Goal: Task Accomplishment & Management: Manage account settings

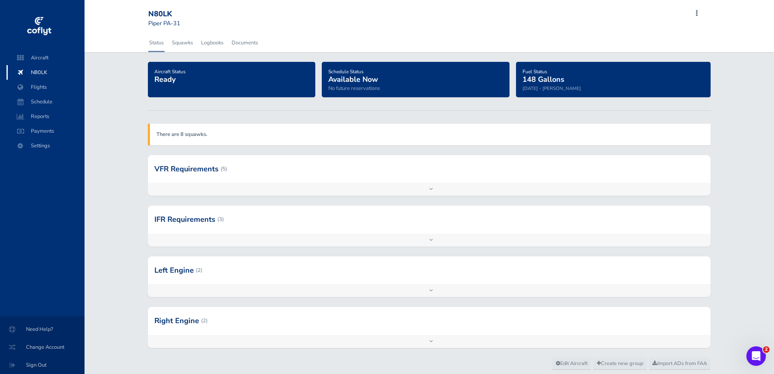
click at [206, 275] on div at bounding box center [429, 270] width 563 height 28
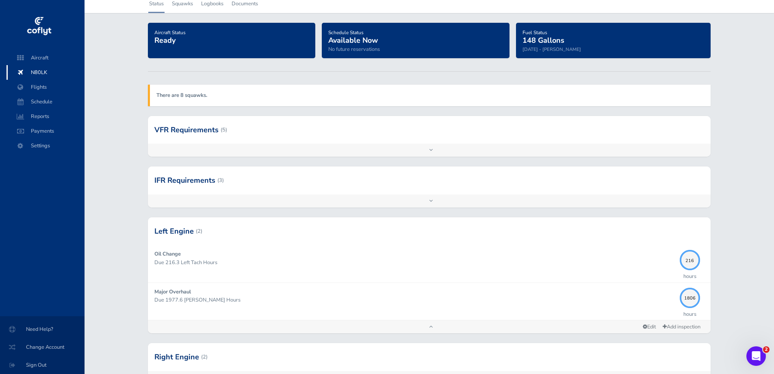
scroll to position [81, 0]
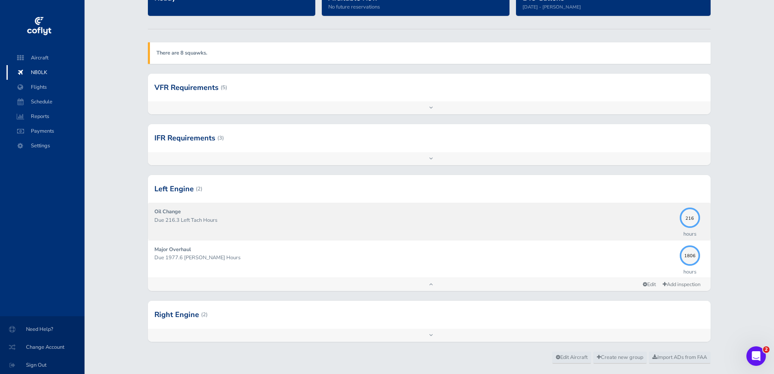
click at [222, 226] on div "Oil Change Due 216.3 Left Tach Hours" at bounding box center [414, 220] width 521 height 27
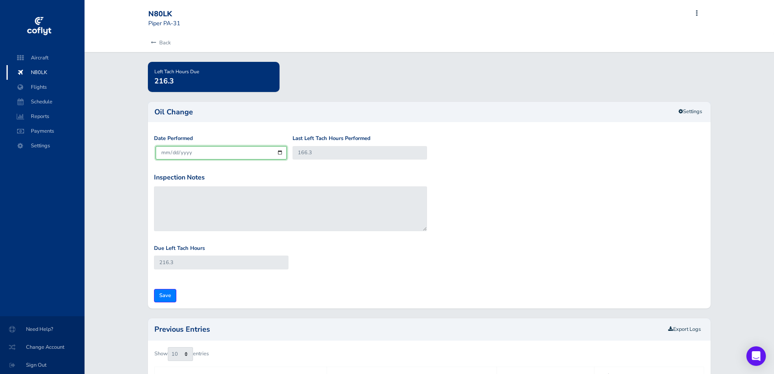
click at [280, 154] on input "[DATE]" at bounding box center [221, 152] width 131 height 13
type input "2025-08-12"
drag, startPoint x: 318, startPoint y: 153, endPoint x: 279, endPoint y: 157, distance: 39.2
click at [279, 157] on div "Date Performed 2025-08-12 Last Left Tach Hours Performed 166.3" at bounding box center [429, 153] width 555 height 38
type input "2"
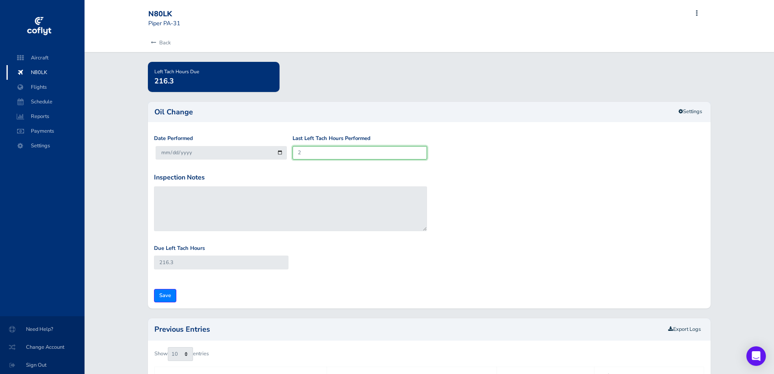
type input "52"
type input "21"
type input "71"
type input "216"
type input "266"
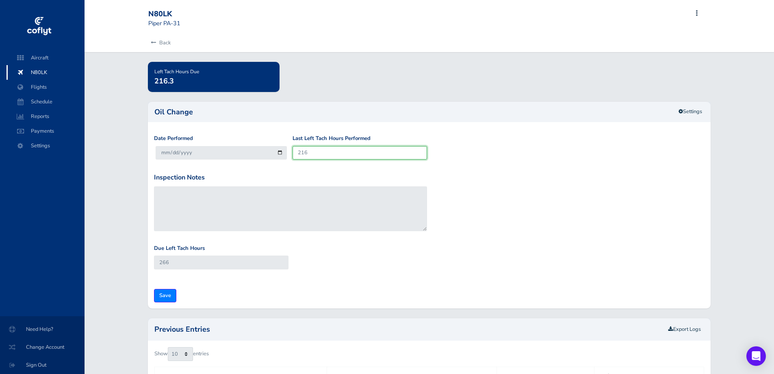
type input "216.1"
type input "266.1"
type input "216.1"
click at [444, 209] on div "Inspection Notes" at bounding box center [429, 208] width 555 height 72
click at [273, 153] on input "2025-08-12" at bounding box center [221, 152] width 131 height 13
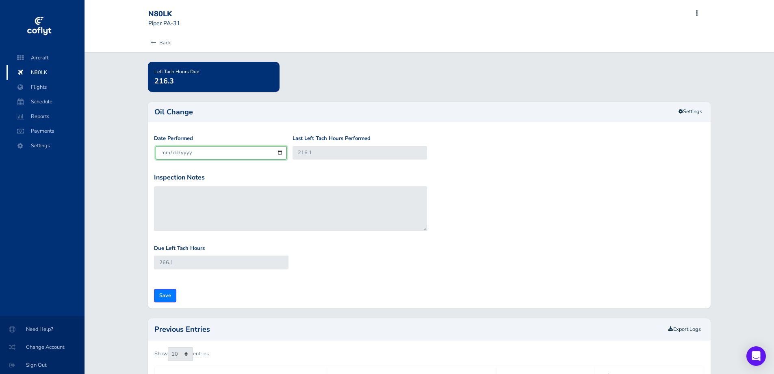
click at [275, 152] on input "2025-08-12" at bounding box center [221, 152] width 131 height 13
click at [279, 152] on input "2025-08-12" at bounding box center [221, 152] width 131 height 13
type input "2025-08-13"
click at [170, 296] on input "Save" at bounding box center [165, 295] width 22 height 13
type input "Update Inspection"
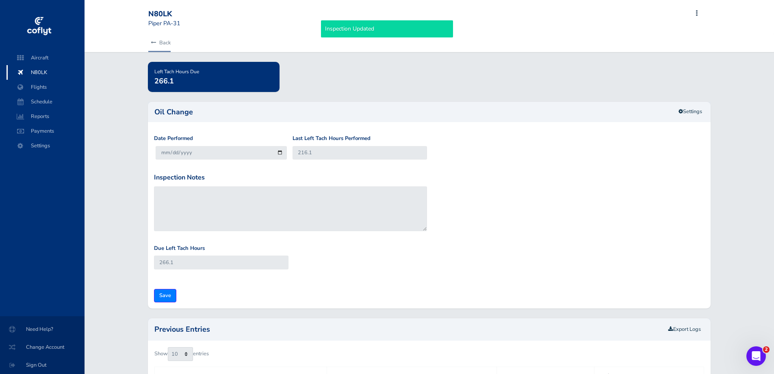
click at [162, 41] on link "Back" at bounding box center [159, 43] width 22 height 18
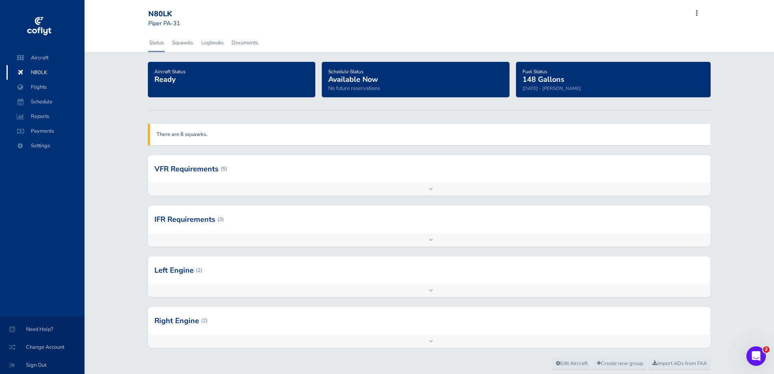
click at [226, 318] on div at bounding box center [429, 321] width 563 height 28
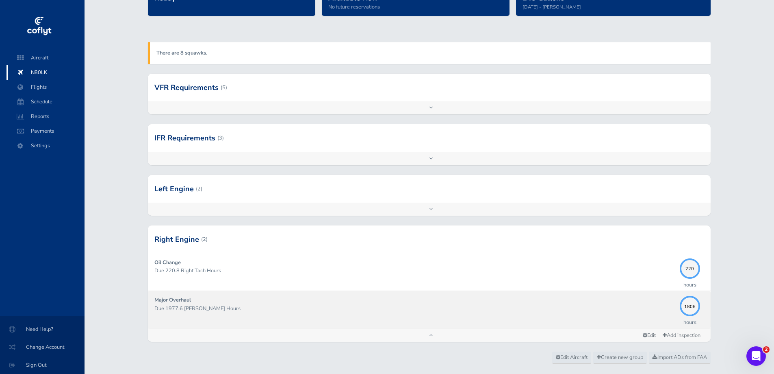
scroll to position [100, 0]
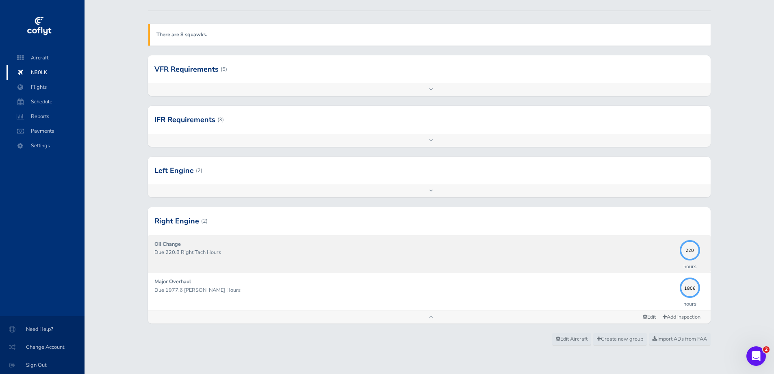
click at [401, 263] on div "Oil Change Due 220.8 Right Tach Hours" at bounding box center [414, 253] width 521 height 27
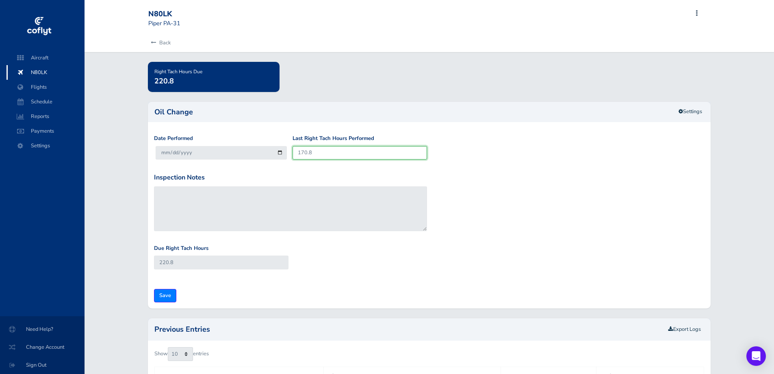
drag, startPoint x: 322, startPoint y: 155, endPoint x: 282, endPoint y: 152, distance: 39.9
click at [282, 152] on div "Date Performed 2025-08-15 Last Right Tach Hours Performed 170.8" at bounding box center [429, 153] width 555 height 38
type input "2"
type input "52"
type input "22"
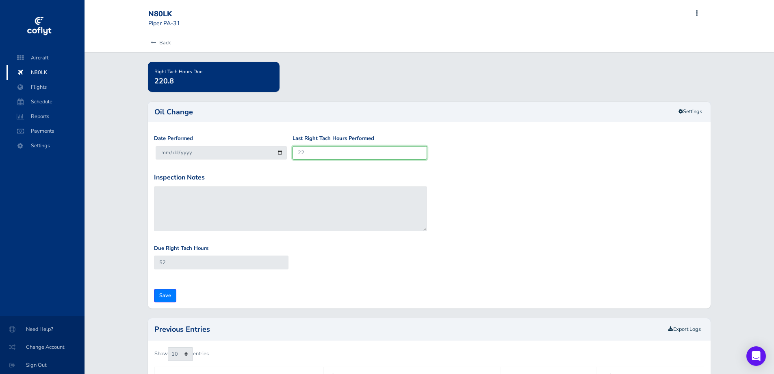
type input "72"
type input "220"
type input "270"
type input "220.9"
type input "270.9"
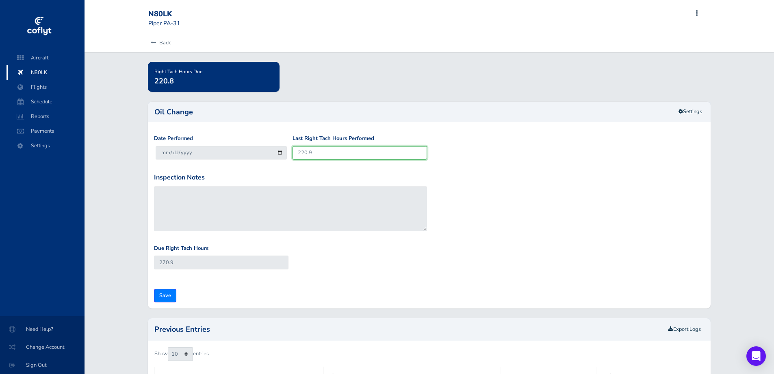
type input "220.9"
click at [163, 302] on div "Date Performed 2025-08-15 Last Right Tach Hours Performed 220.9 Inspection Note…" at bounding box center [429, 218] width 563 height 180
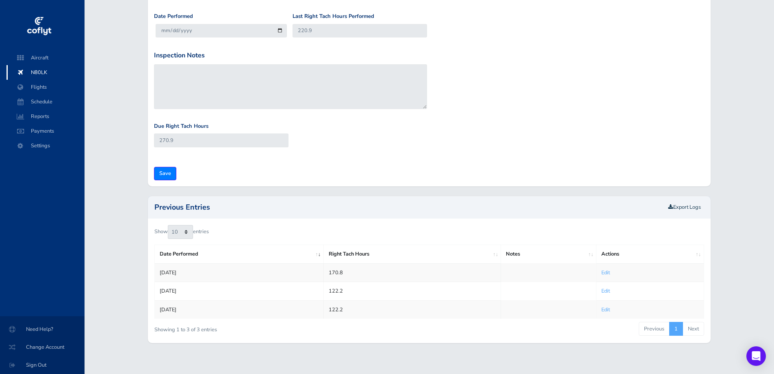
scroll to position [129, 0]
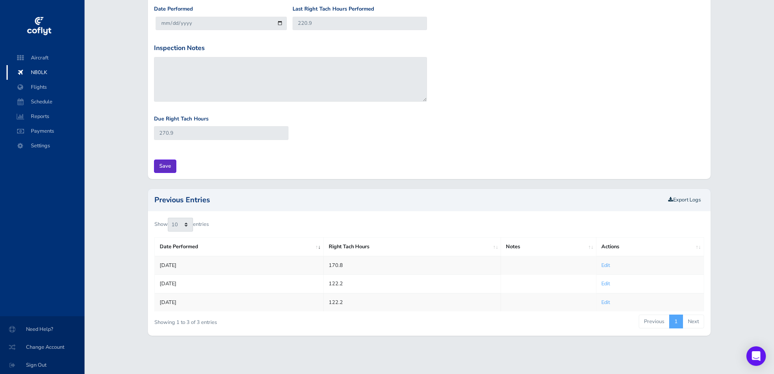
click at [157, 163] on input "Save" at bounding box center [165, 165] width 22 height 13
type input "Update Inspection"
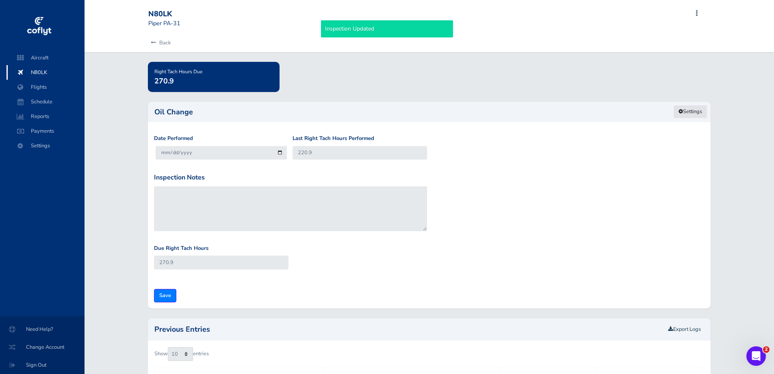
click at [693, 115] on link "Settings" at bounding box center [691, 111] width 34 height 13
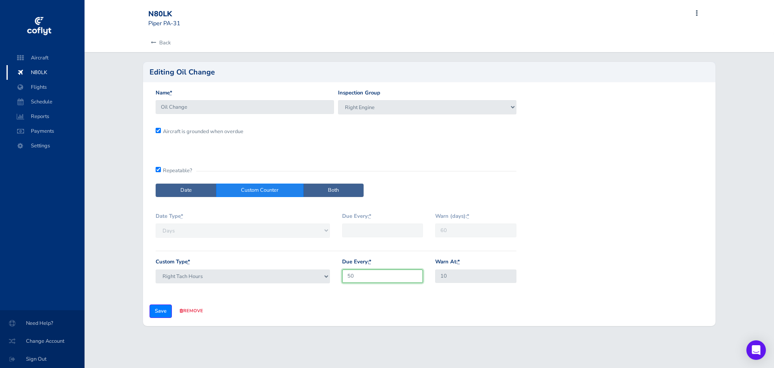
click at [337, 278] on div "Due Every: * 50" at bounding box center [383, 273] width 94 height 32
type input "25"
drag, startPoint x: 407, startPoint y: 299, endPoint x: 276, endPoint y: 311, distance: 130.6
click at [407, 300] on form "Name * Oil Change Inspection Group VFR Requirements IFR Requirements Left Engin…" at bounding box center [430, 204] width 560 height 231
click at [153, 310] on input "Save" at bounding box center [161, 310] width 22 height 13
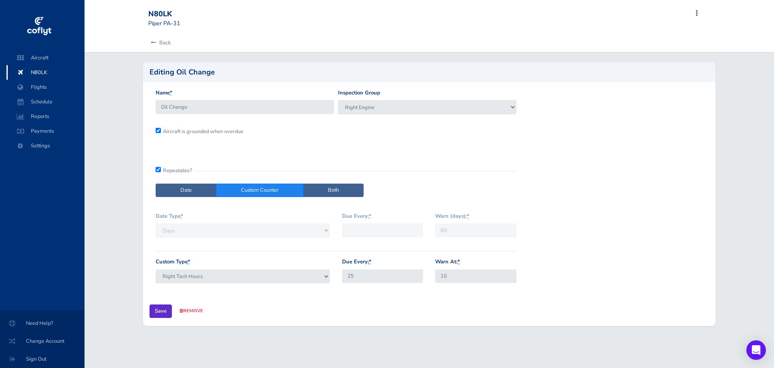
type input "Update Inspection"
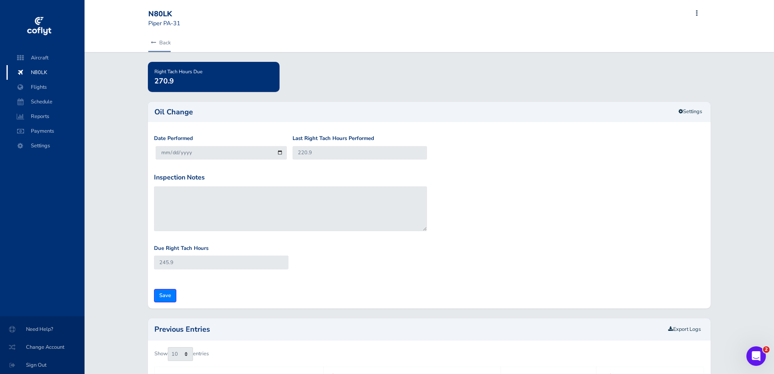
click at [160, 41] on link "Back" at bounding box center [159, 43] width 22 height 18
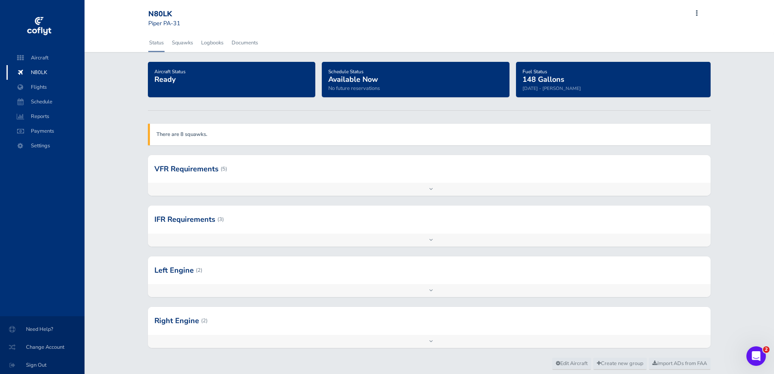
click at [244, 272] on div at bounding box center [429, 270] width 563 height 28
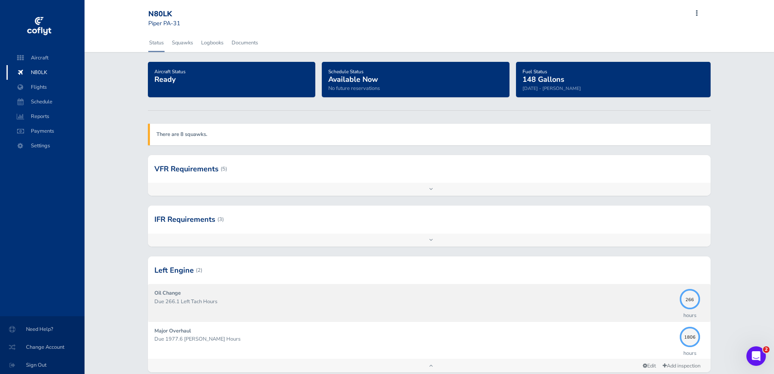
click at [343, 289] on div "Oil Change Due 266.1 Left Tach Hours" at bounding box center [414, 302] width 521 height 27
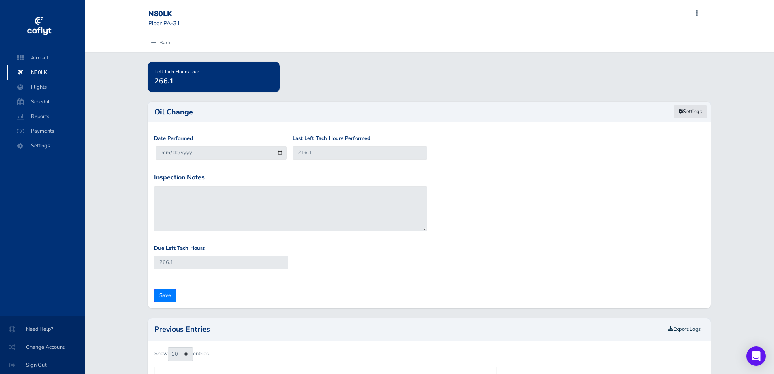
click at [700, 110] on link "Settings" at bounding box center [691, 111] width 34 height 13
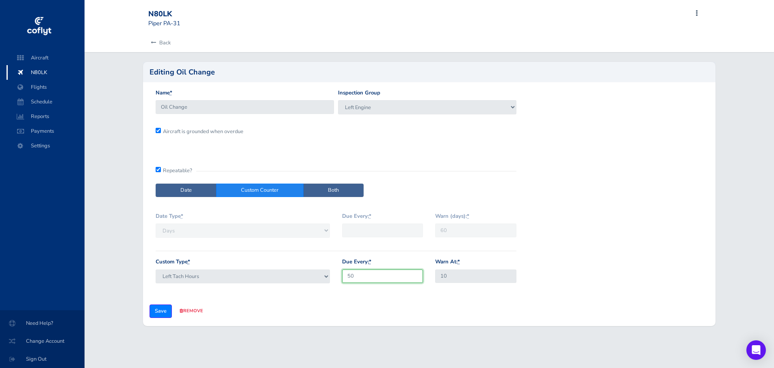
drag, startPoint x: 368, startPoint y: 275, endPoint x: 324, endPoint y: 276, distance: 43.9
click at [324, 276] on div "Custom Type * Right Tach Hours Left Tach Hours Hobbs Hours Due Every: * 50 Warn…" at bounding box center [336, 276] width 373 height 39
type input "25"
click at [162, 313] on input "Save" at bounding box center [161, 310] width 22 height 13
type input "Update Inspection"
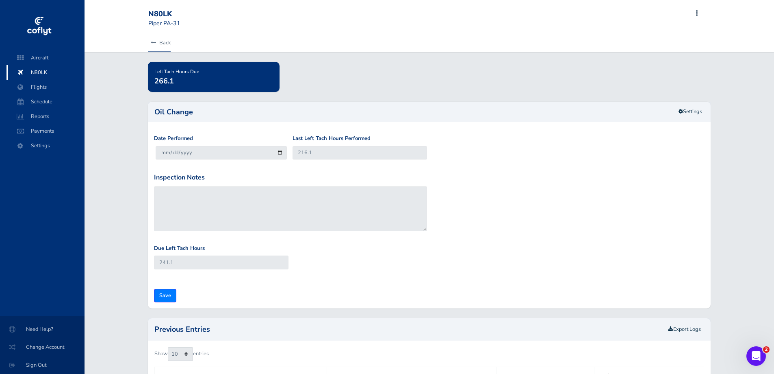
click at [167, 48] on link "Back" at bounding box center [159, 43] width 22 height 18
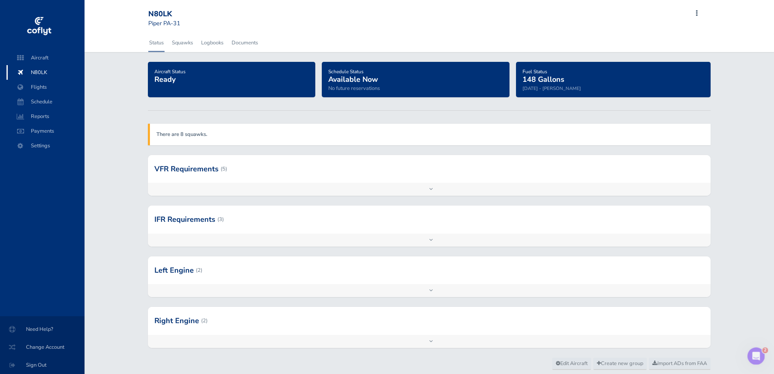
click at [256, 277] on div at bounding box center [429, 270] width 563 height 28
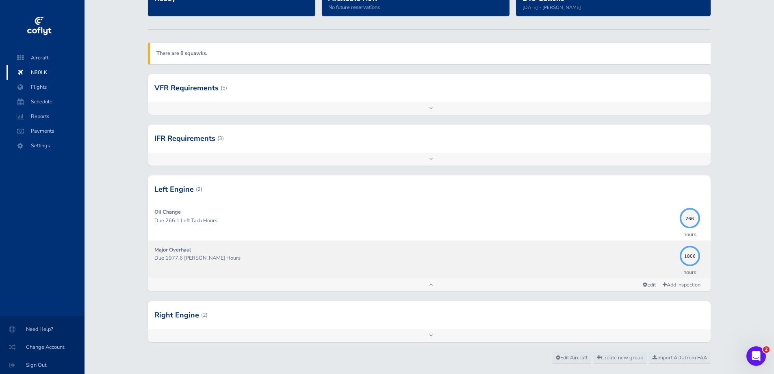
scroll to position [81, 0]
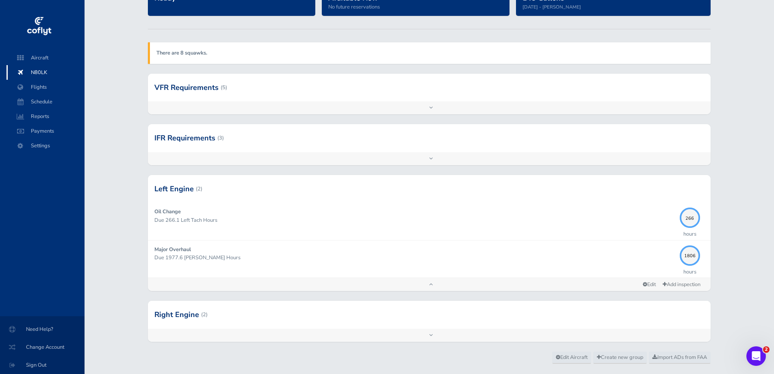
click at [254, 144] on div at bounding box center [429, 138] width 563 height 28
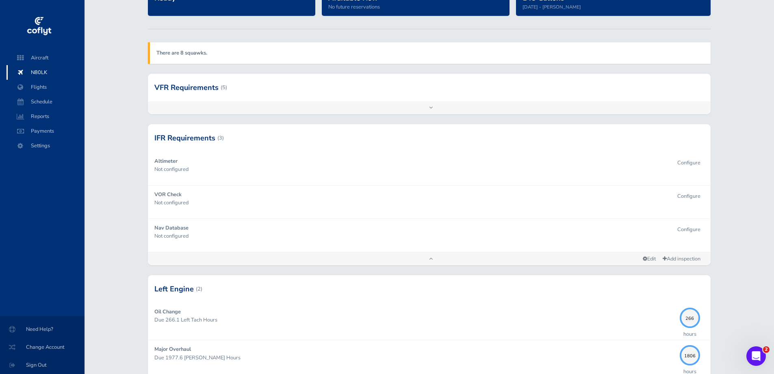
click at [241, 84] on div at bounding box center [429, 88] width 563 height 28
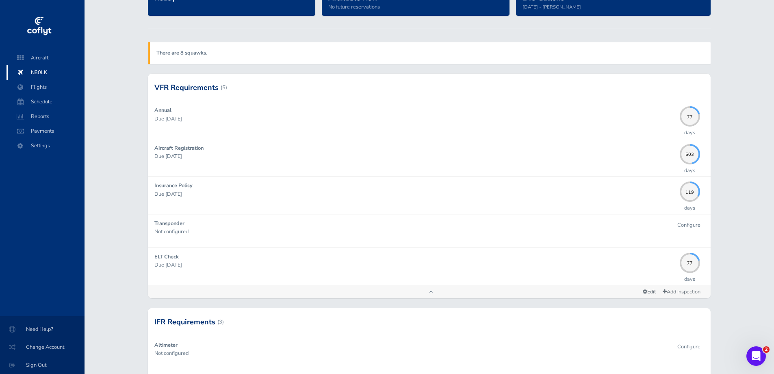
click at [226, 48] on div "There are 8 squawks." at bounding box center [429, 52] width 563 height 21
click at [198, 50] on strong "There are 8 squawks." at bounding box center [182, 52] width 51 height 7
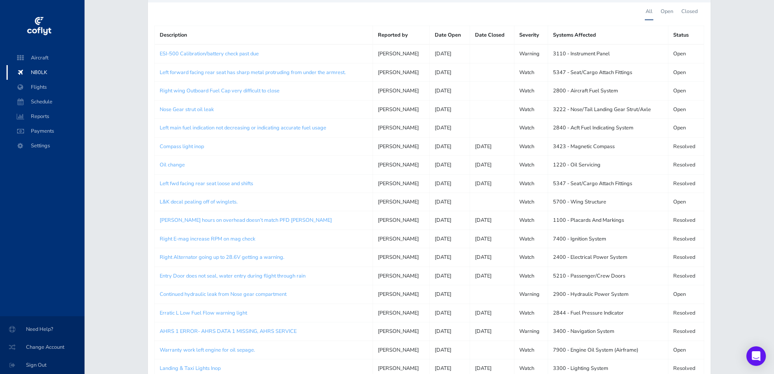
scroll to position [122, 0]
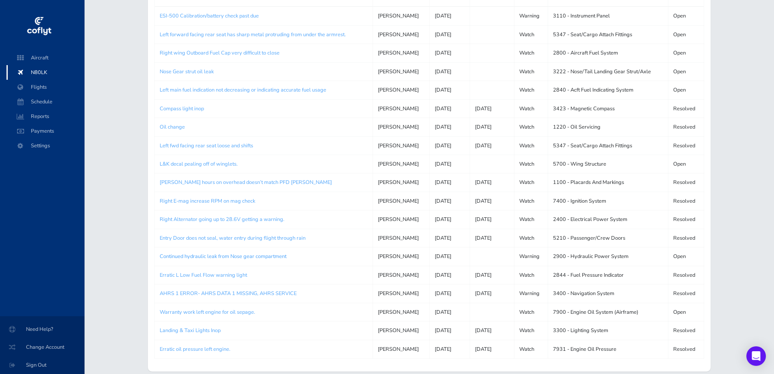
click at [265, 257] on link "Continued hydraulic leak from Nose gear compartment" at bounding box center [223, 255] width 127 height 7
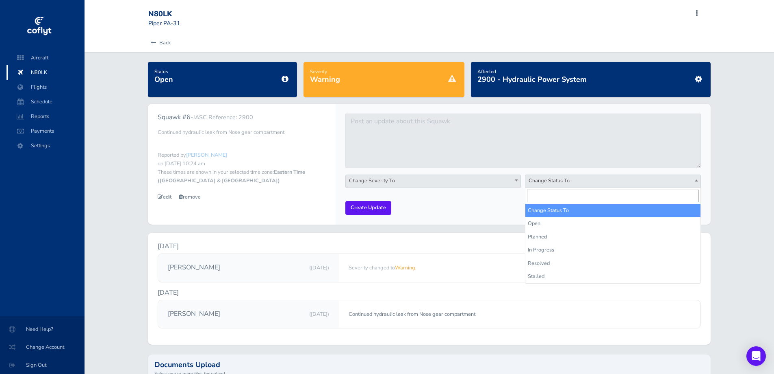
click at [576, 178] on span "Change Status To" at bounding box center [613, 180] width 175 height 11
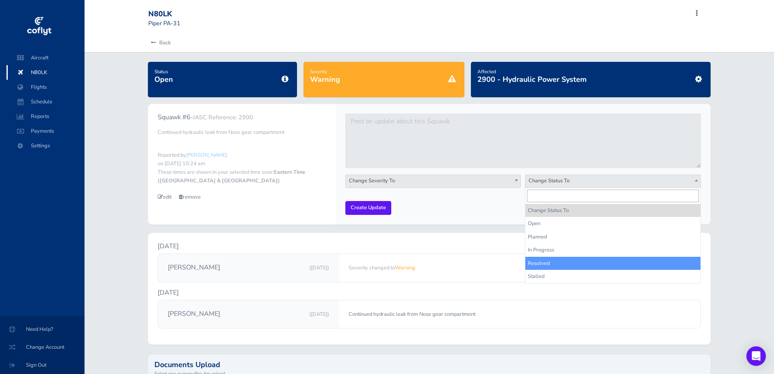
select select "resolved"
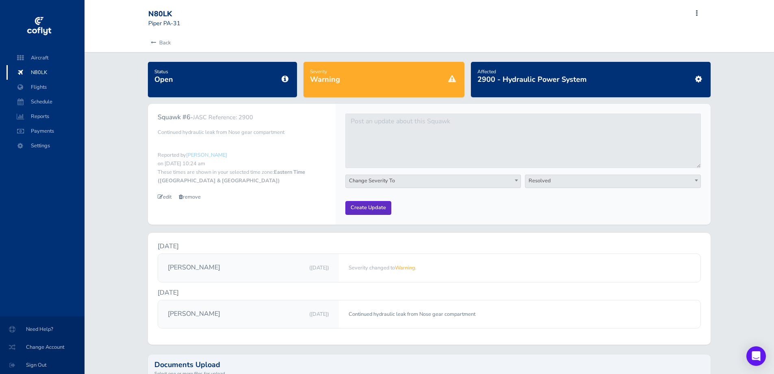
click at [375, 206] on input "Create Update" at bounding box center [369, 207] width 46 height 13
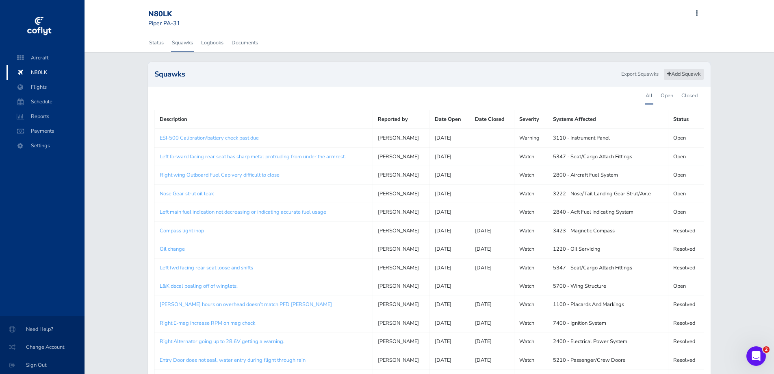
click at [669, 76] on icon at bounding box center [670, 74] width 4 height 5
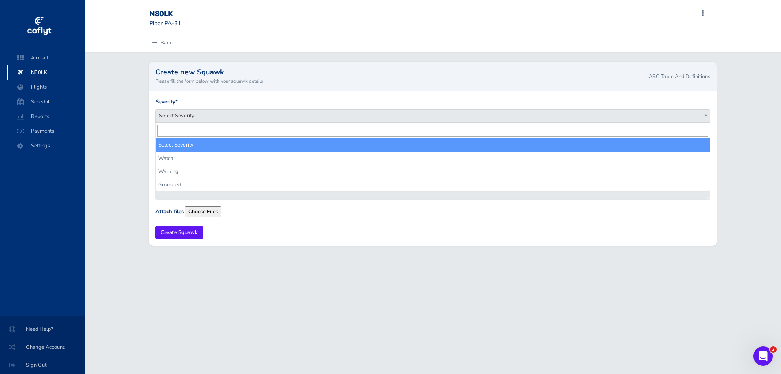
click at [177, 117] on span "Select Severity" at bounding box center [433, 115] width 554 height 11
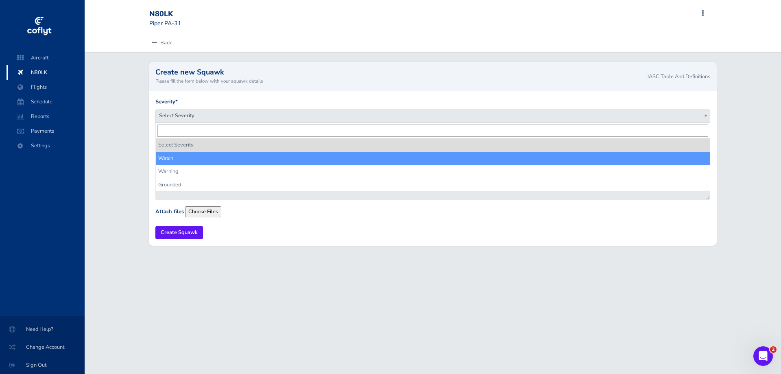
select select "watch"
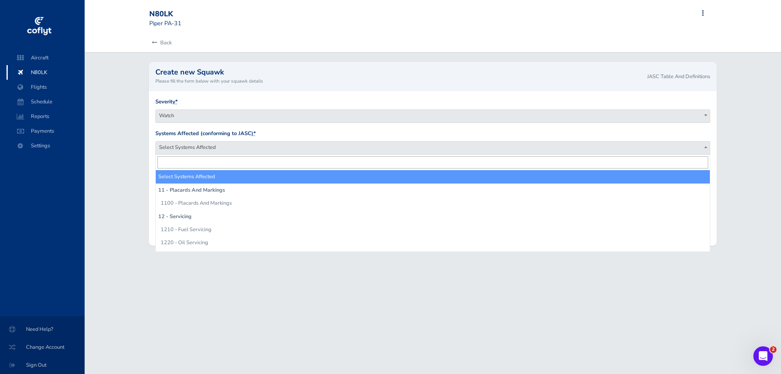
click at [222, 150] on span "Select Systems Affected" at bounding box center [433, 146] width 554 height 11
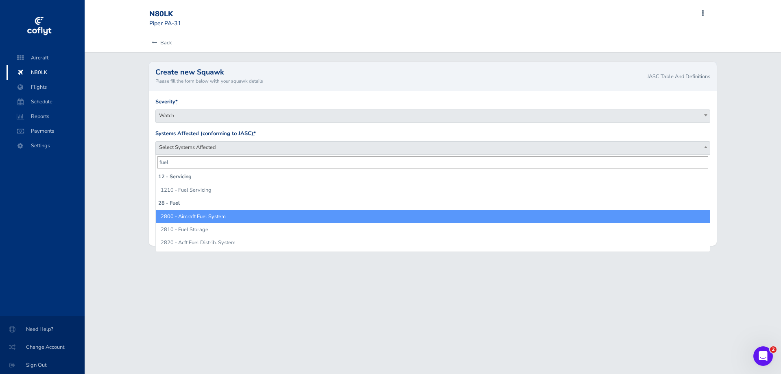
type input "fuel"
select select "2800 - Aircraft Fuel System"
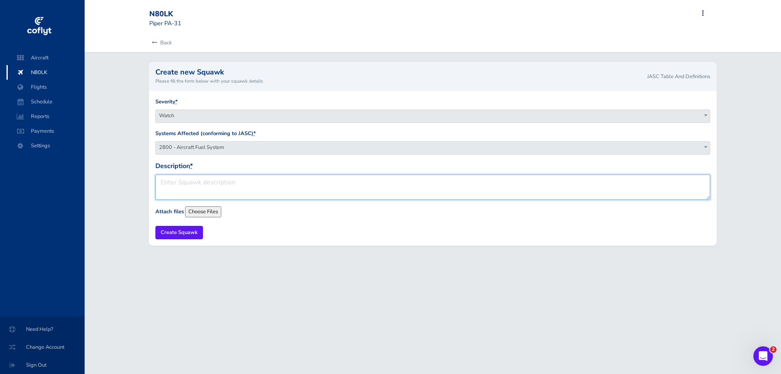
click at [198, 180] on textarea "Description *" at bounding box center [432, 186] width 555 height 25
type textarea "W"
type textarea "Small amount of water consistently found when sumping left tanks."
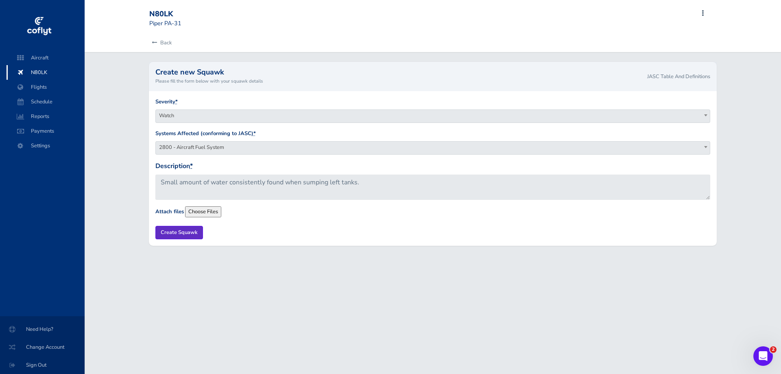
click at [179, 230] on input "Create Squawk" at bounding box center [179, 232] width 48 height 13
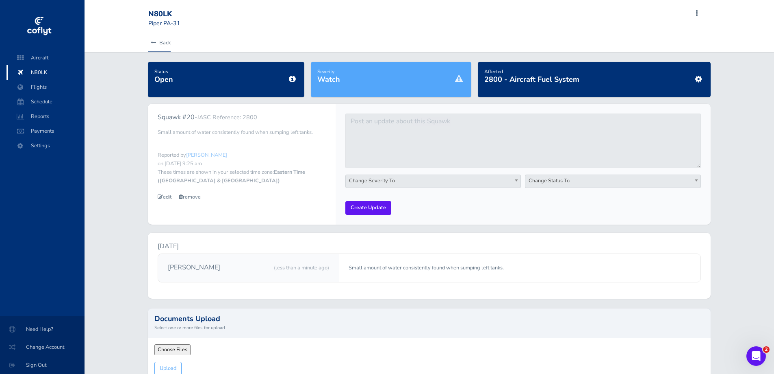
click at [165, 41] on link "Back" at bounding box center [159, 43] width 22 height 18
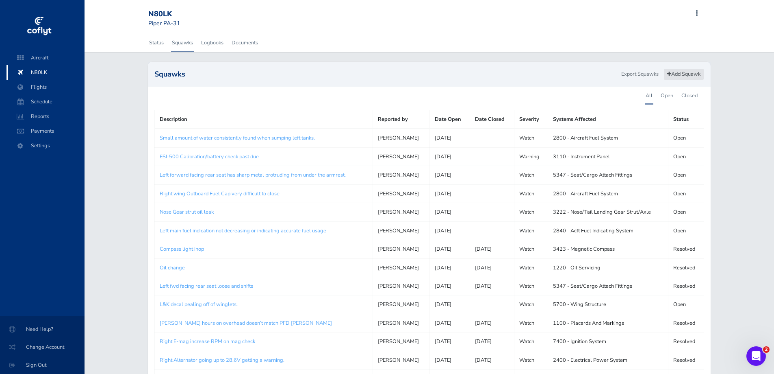
click at [677, 73] on link "Add Squawk" at bounding box center [684, 74] width 41 height 12
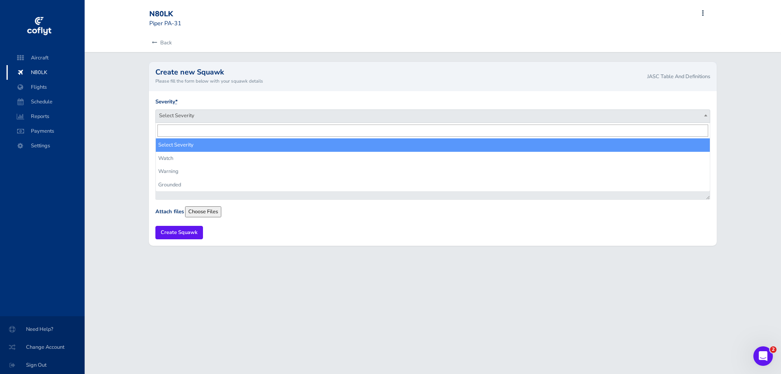
click at [212, 114] on span "Select Severity" at bounding box center [433, 115] width 554 height 11
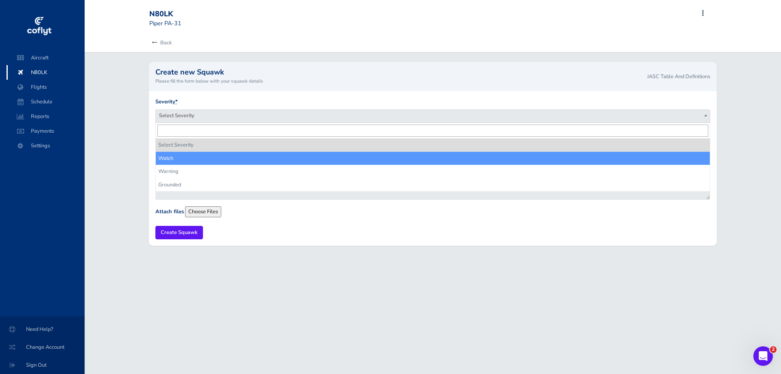
select select "watch"
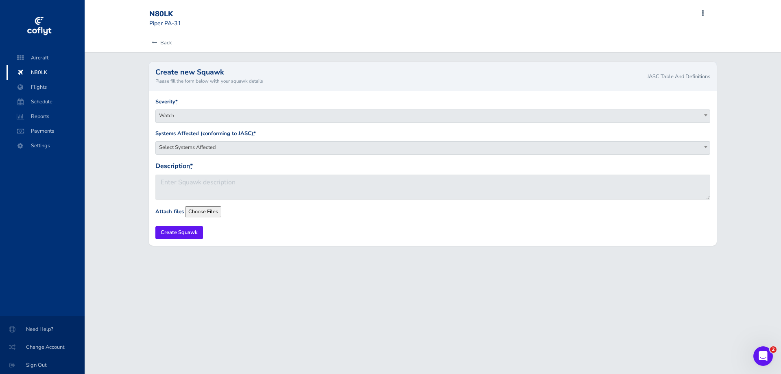
click at [199, 148] on span "Select Systems Affected" at bounding box center [433, 146] width 554 height 11
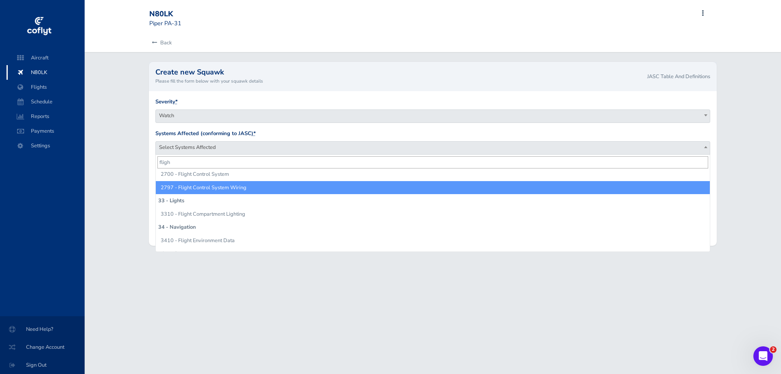
scroll to position [81, 0]
type input "fligh"
select select "2700 - Flight Control System"
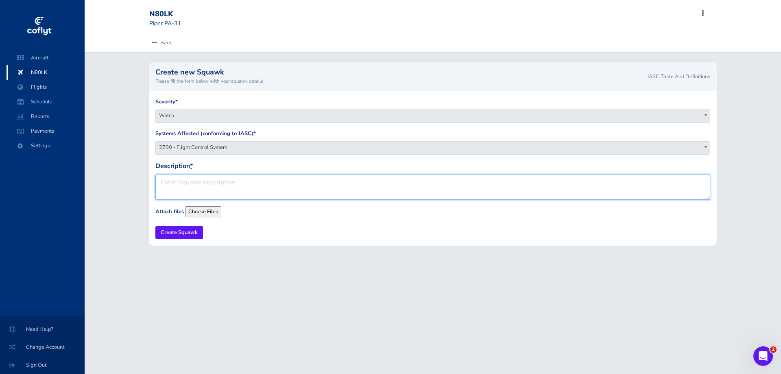
click at [202, 183] on textarea "Description *" at bounding box center [432, 186] width 555 height 25
type textarea "S"
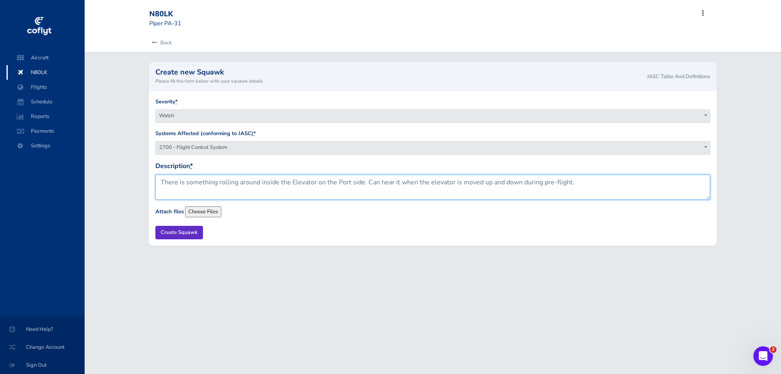
type textarea "There is something rolling around inside the Elevator on the Port side. Can hea…"
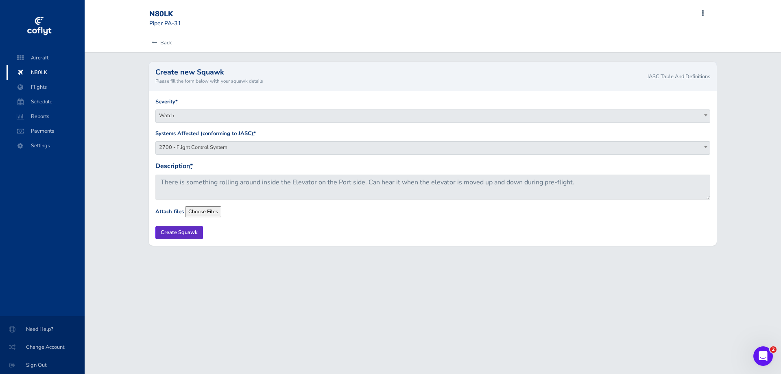
click at [168, 234] on input "Create Squawk" at bounding box center [179, 232] width 48 height 13
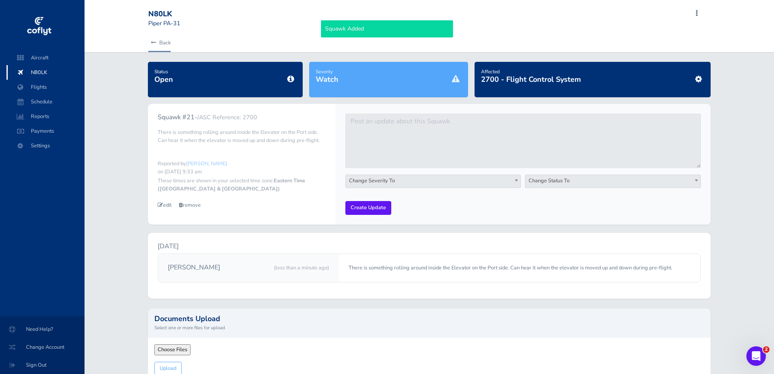
click at [171, 42] on link "Back" at bounding box center [159, 43] width 22 height 18
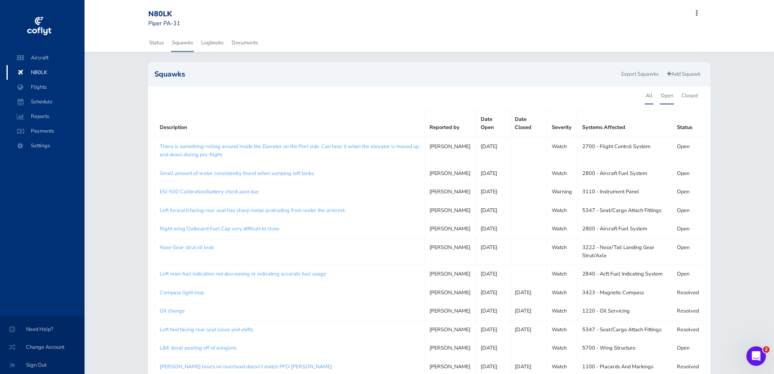
click at [668, 92] on link "Open" at bounding box center [667, 96] width 14 height 18
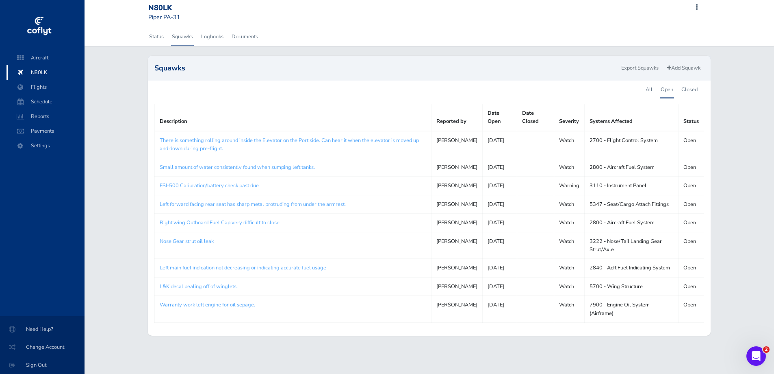
scroll to position [41, 0]
click at [672, 62] on link "Add Squawk" at bounding box center [684, 68] width 41 height 12
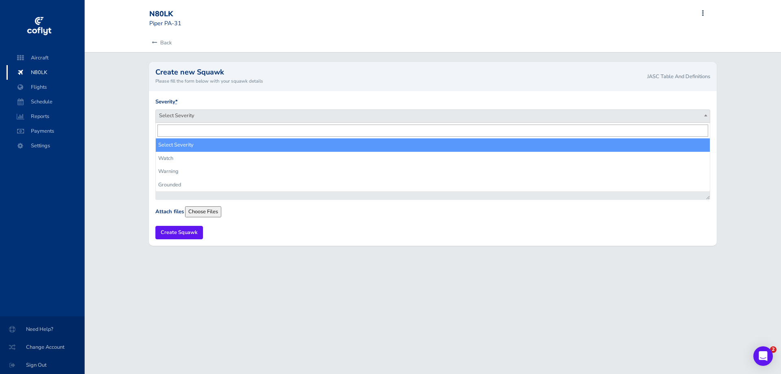
click at [200, 121] on span "Select Severity" at bounding box center [433, 115] width 554 height 11
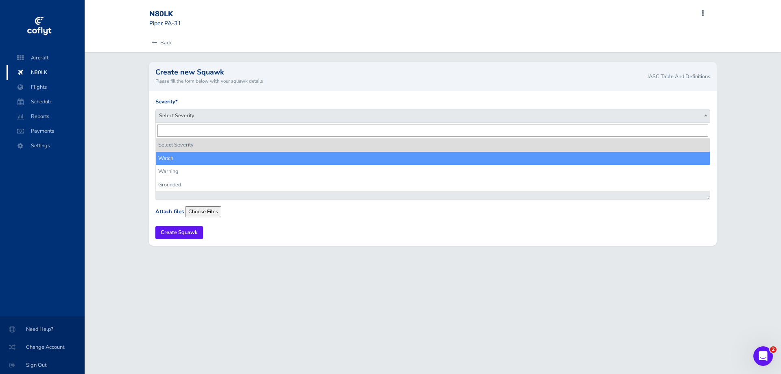
select select "watch"
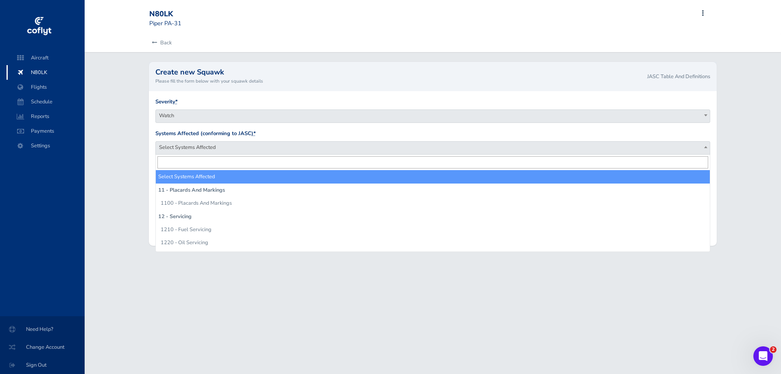
click at [190, 150] on span "Select Systems Affected" at bounding box center [433, 146] width 554 height 11
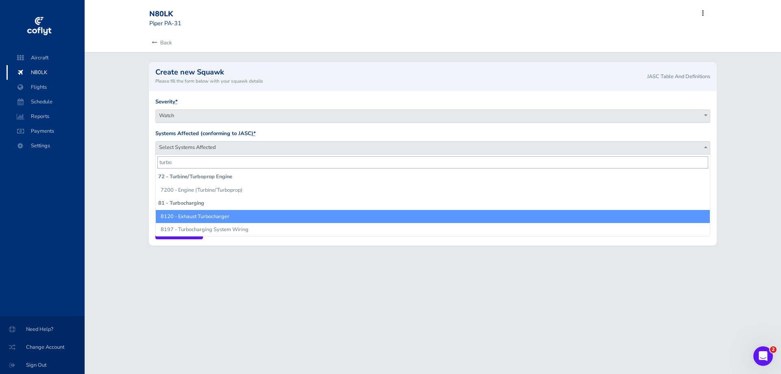
type input "turbo"
select select "8120 - Exhaust Turbocharger"
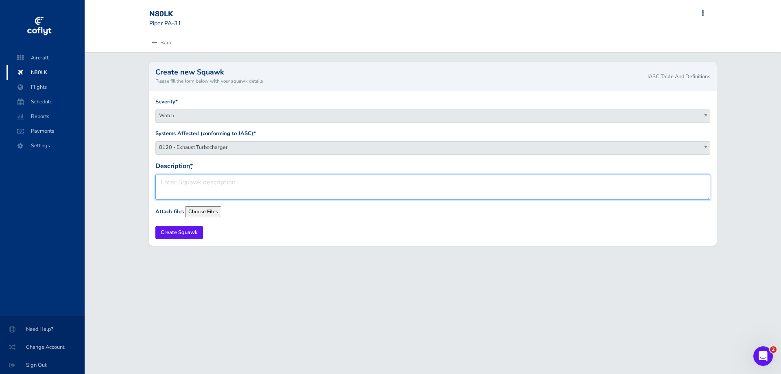
click at [198, 191] on textarea "Description *" at bounding box center [432, 186] width 555 height 25
type textarea "r"
type textarea "Inspect Right engine Turbo Exhuast."
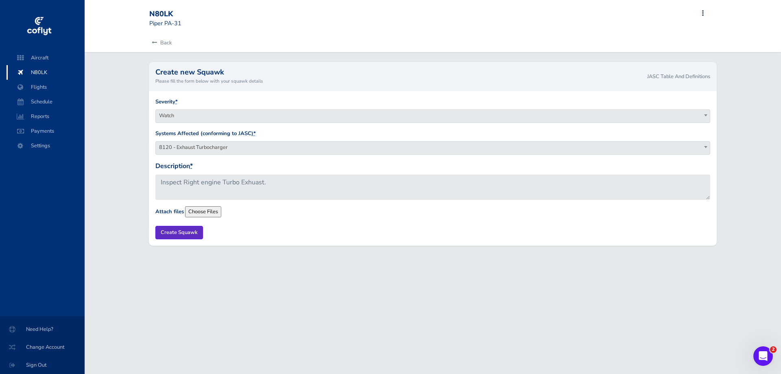
click at [193, 229] on input "Create Squawk" at bounding box center [179, 232] width 48 height 13
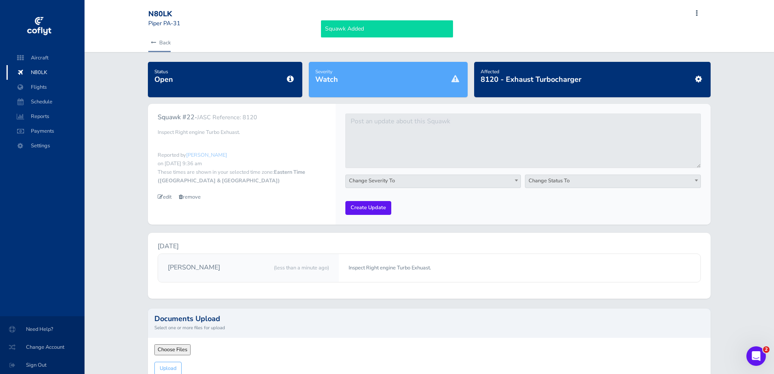
click at [167, 43] on link "Back" at bounding box center [159, 43] width 22 height 18
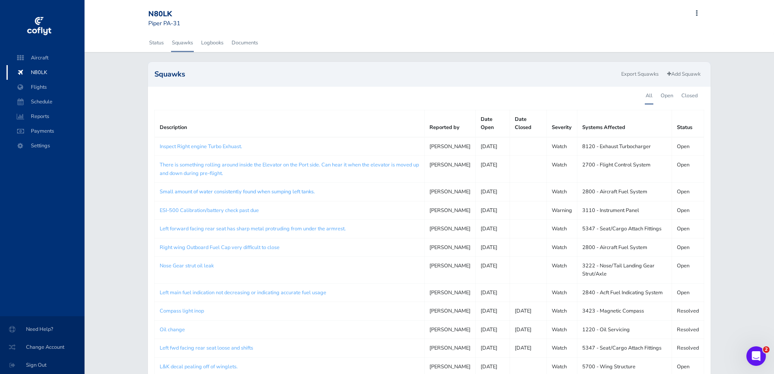
click at [266, 195] on link "Small amount of water consistently found when sumping left tanks." at bounding box center [237, 191] width 155 height 7
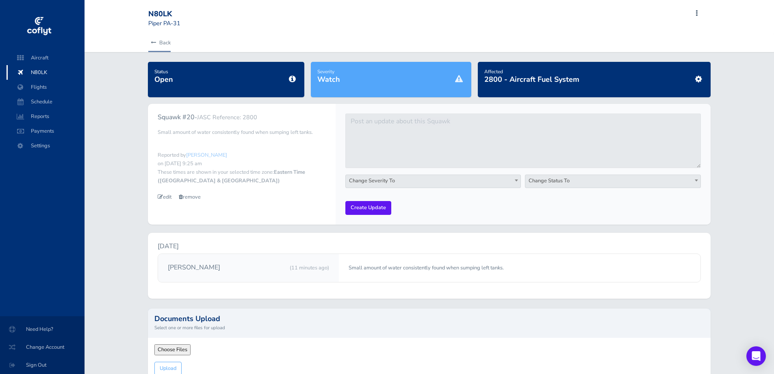
click at [159, 39] on link "Back" at bounding box center [159, 43] width 22 height 18
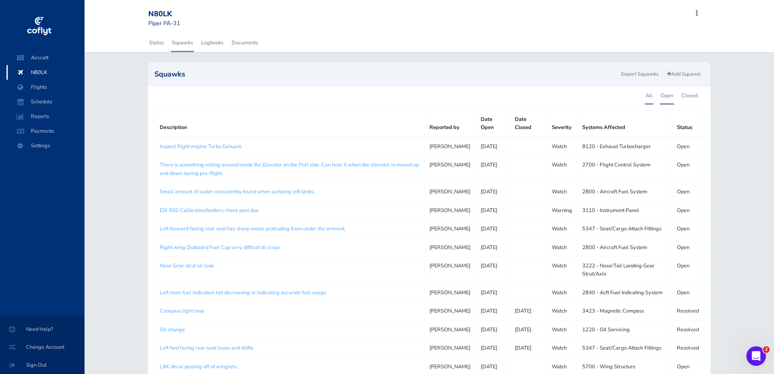
click at [665, 98] on link "Open" at bounding box center [667, 96] width 14 height 18
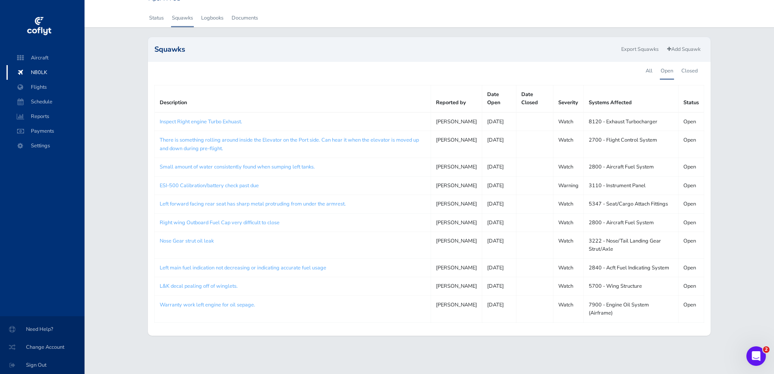
scroll to position [81, 0]
click at [206, 264] on link "Left main fuel indication not decreasing or indicating accurate fuel usage" at bounding box center [243, 267] width 167 height 7
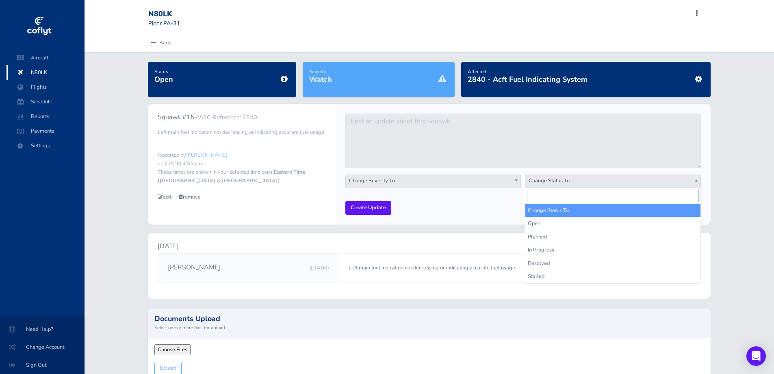
click at [548, 181] on span "Change Status To" at bounding box center [613, 180] width 175 height 11
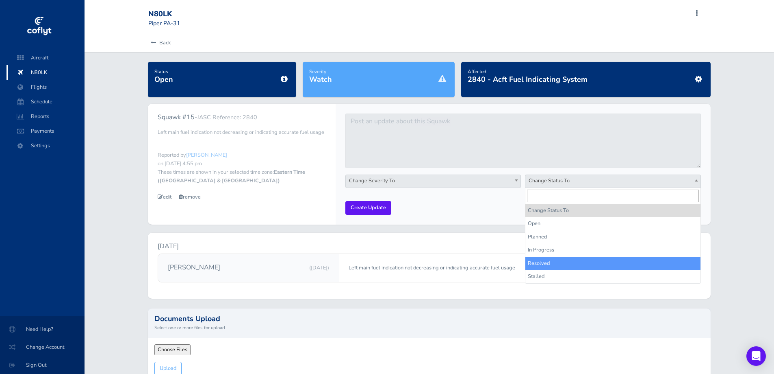
select select "resolved"
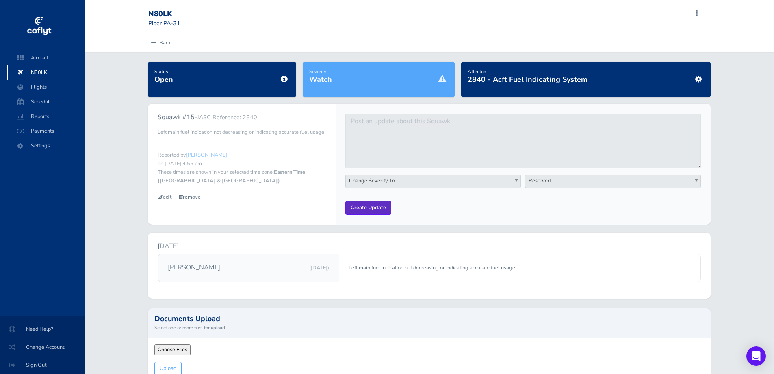
click at [359, 205] on input "Create Update" at bounding box center [369, 207] width 46 height 13
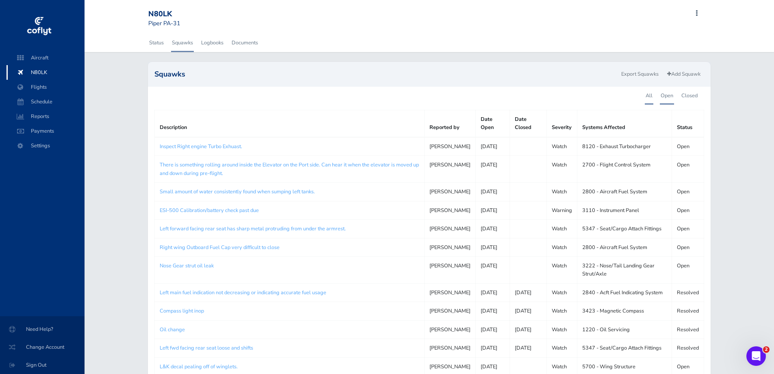
click at [663, 96] on link "Open" at bounding box center [667, 96] width 14 height 18
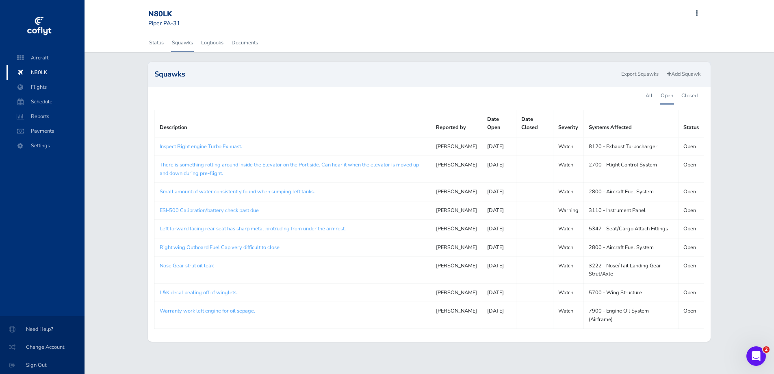
click at [252, 251] on link "Right wing Outboard Fuel Cap very difficult to close" at bounding box center [220, 247] width 120 height 7
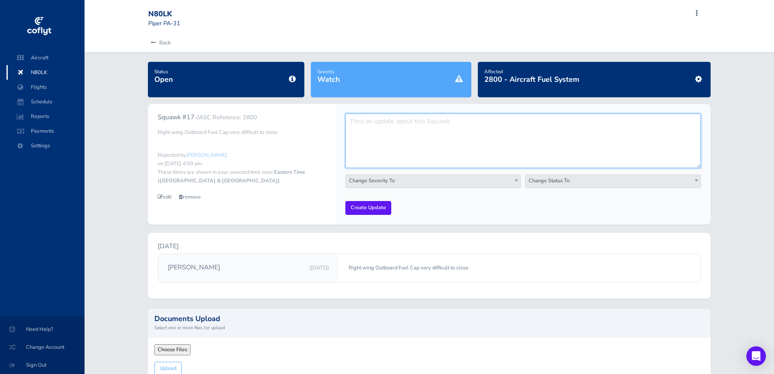
click at [394, 135] on textarea at bounding box center [524, 140] width 356 height 54
type textarea "Left Wing Inboard fuel cap very difficult to close"
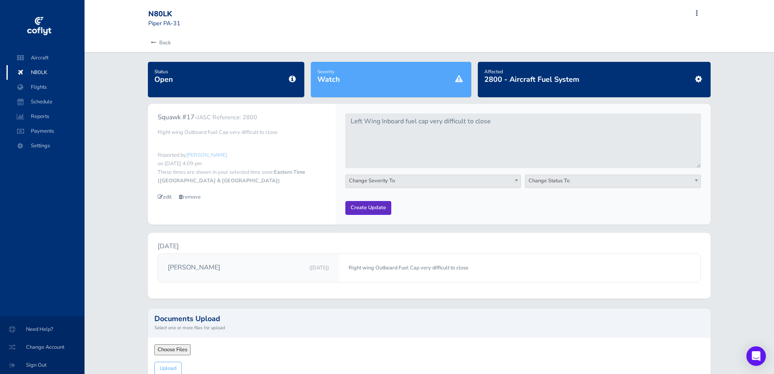
click at [376, 209] on input "Create Update" at bounding box center [369, 207] width 46 height 13
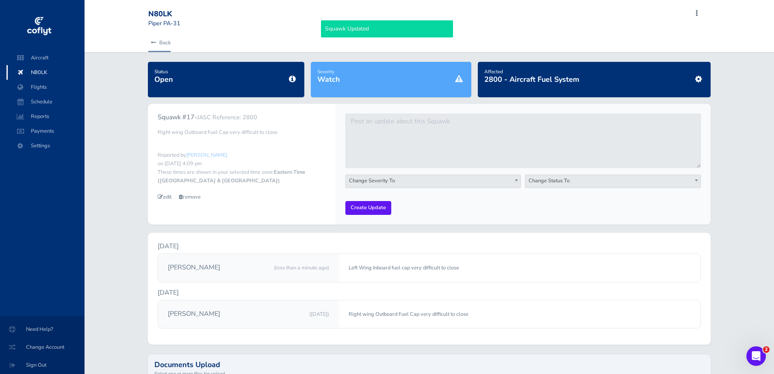
click at [160, 45] on link "Back" at bounding box center [159, 43] width 22 height 18
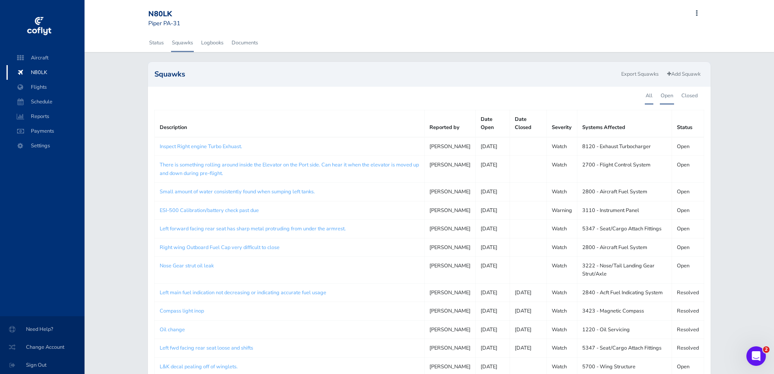
click at [665, 93] on link "Open" at bounding box center [667, 96] width 14 height 18
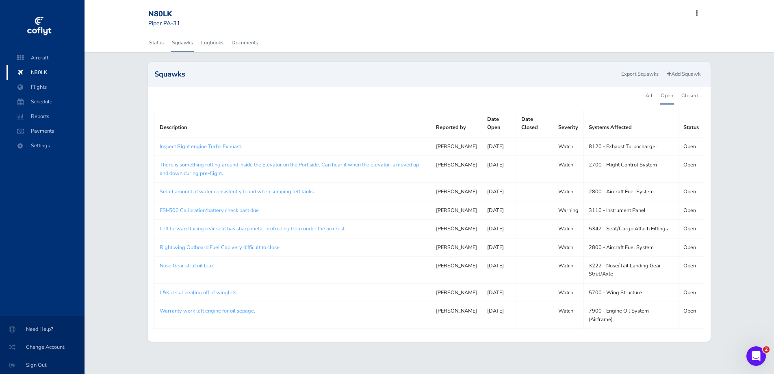
click at [217, 251] on link "Right wing Outboard Fuel Cap very difficult to close" at bounding box center [220, 247] width 120 height 7
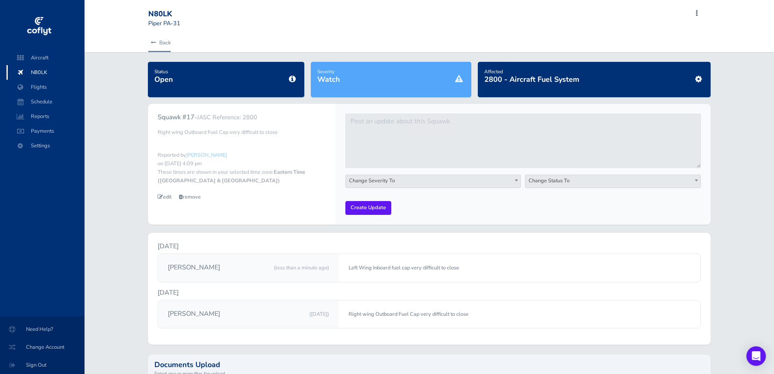
click at [166, 43] on link "Back" at bounding box center [159, 43] width 22 height 18
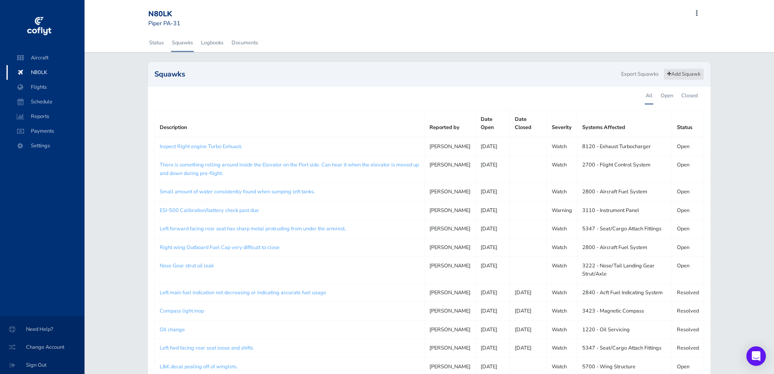
click at [693, 75] on link "Add Squawk" at bounding box center [684, 74] width 41 height 12
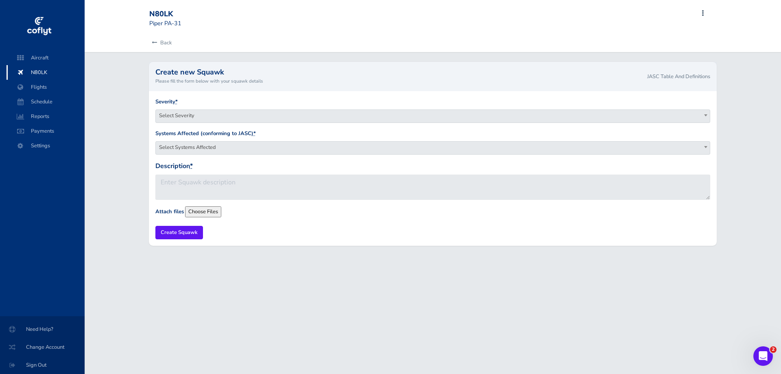
click at [217, 117] on span "Select Severity" at bounding box center [433, 115] width 554 height 11
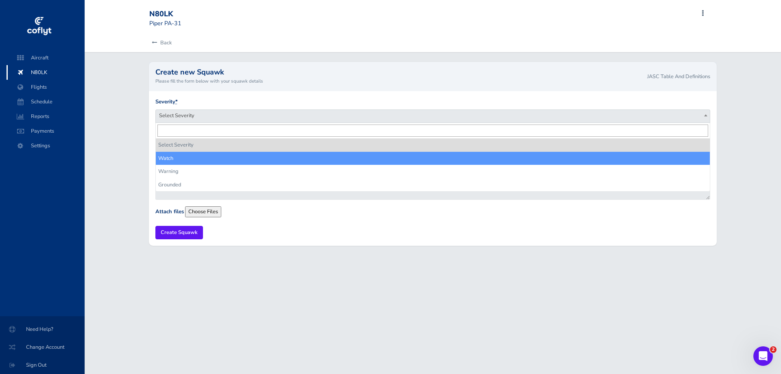
select select "watch"
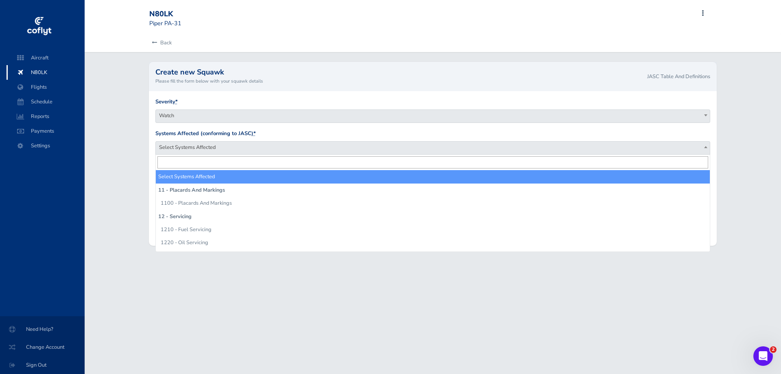
click at [209, 150] on span "Select Systems Affected" at bounding box center [433, 146] width 554 height 11
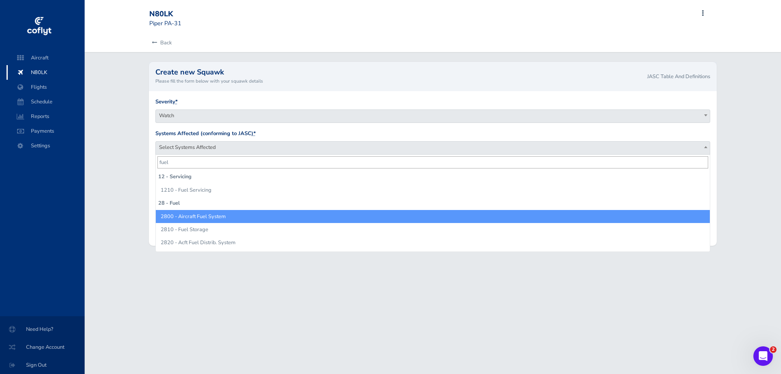
type input "fuel"
select select "2800 - Aircraft Fuel System"
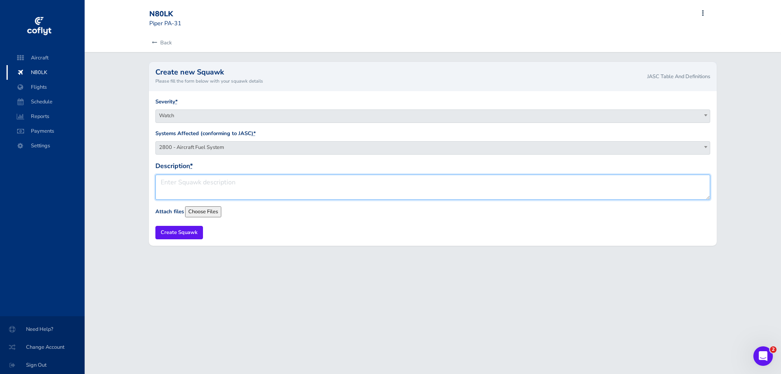
click at [185, 185] on textarea "Description *" at bounding box center [432, 186] width 555 height 25
type textarea "Left Wing inboard fuel cap very difficult to close."
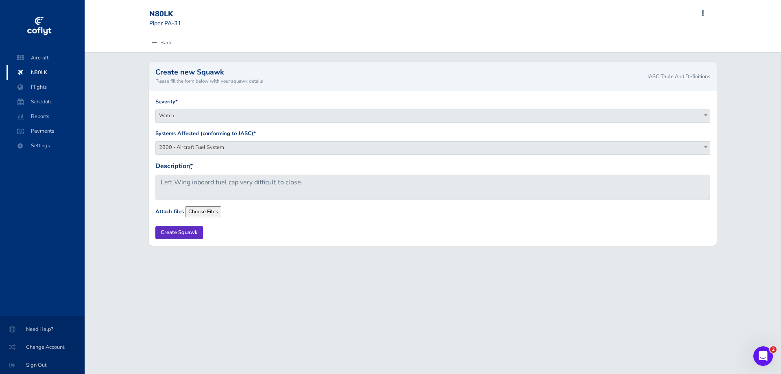
click at [184, 237] on input "Create Squawk" at bounding box center [179, 232] width 48 height 13
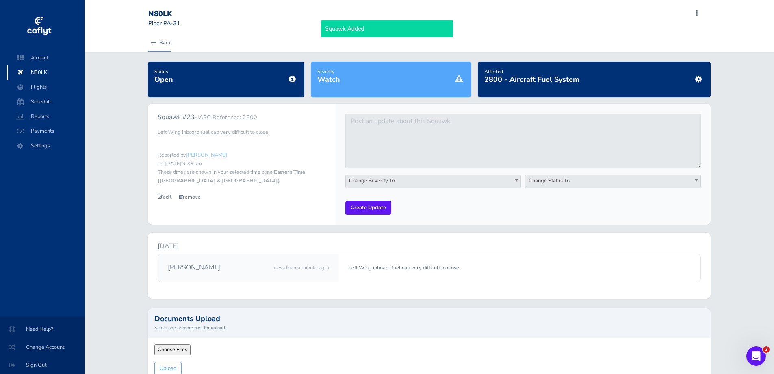
click at [165, 41] on link "Back" at bounding box center [159, 43] width 22 height 18
